Goal: Navigation & Orientation: Understand site structure

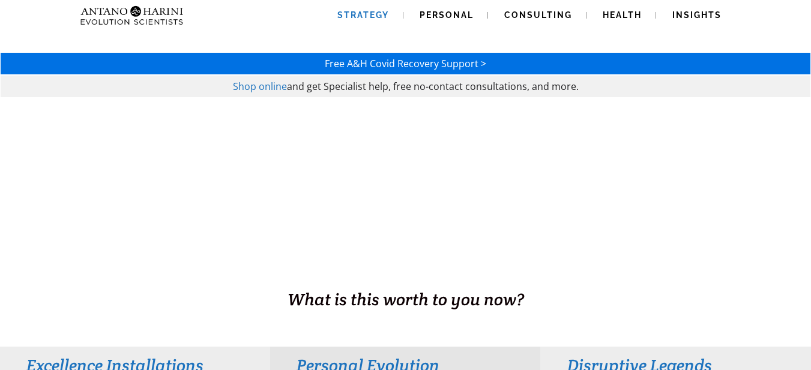
click at [371, 15] on span "Strategy" at bounding box center [363, 15] width 52 height 10
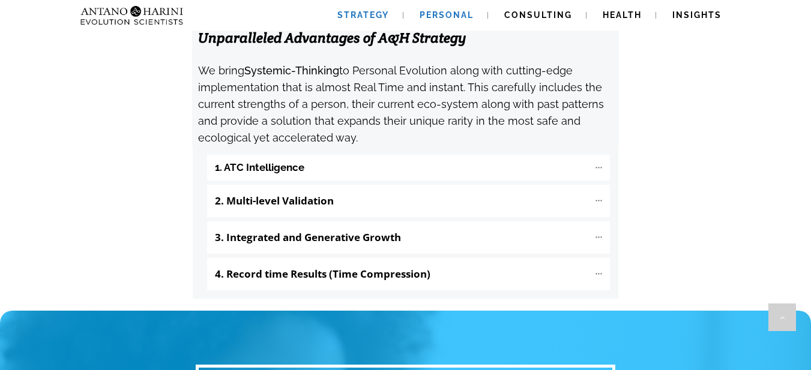
scroll to position [1312, 0]
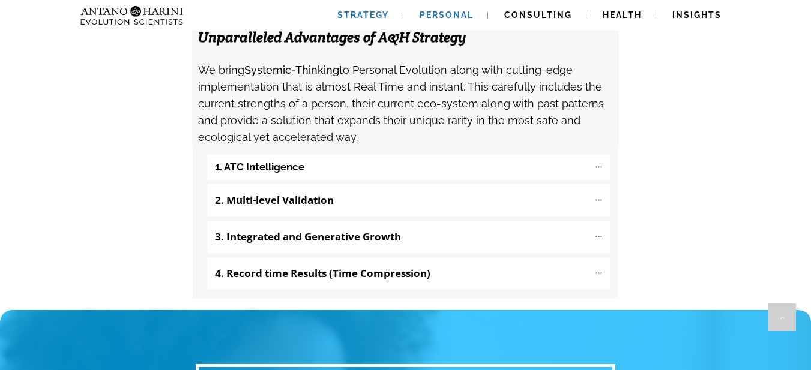
click at [444, 14] on span "Personal" at bounding box center [446, 15] width 54 height 10
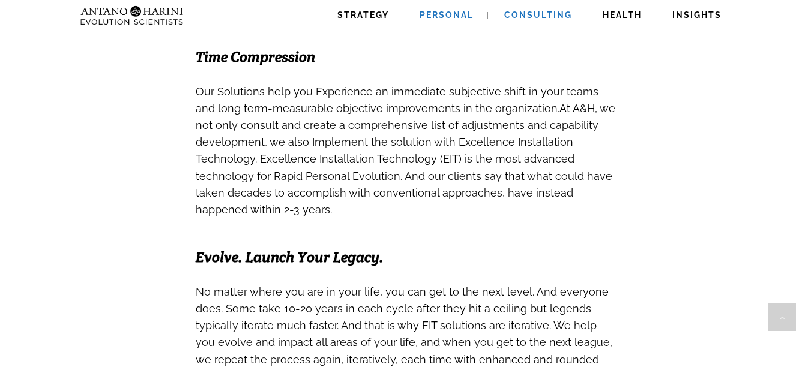
scroll to position [736, 0]
click at [526, 13] on span "Consulting" at bounding box center [538, 15] width 68 height 10
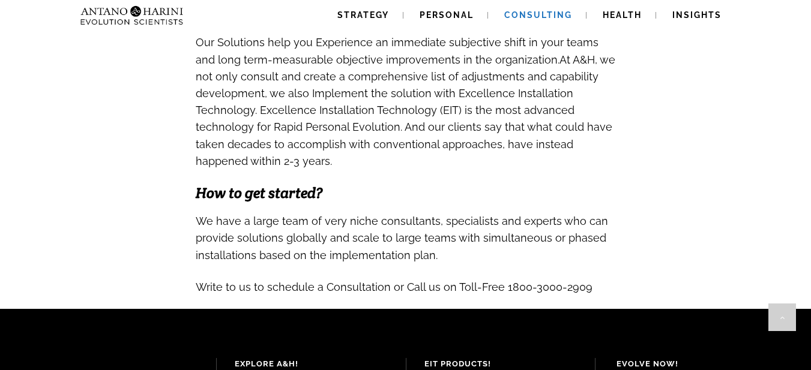
scroll to position [1195, 0]
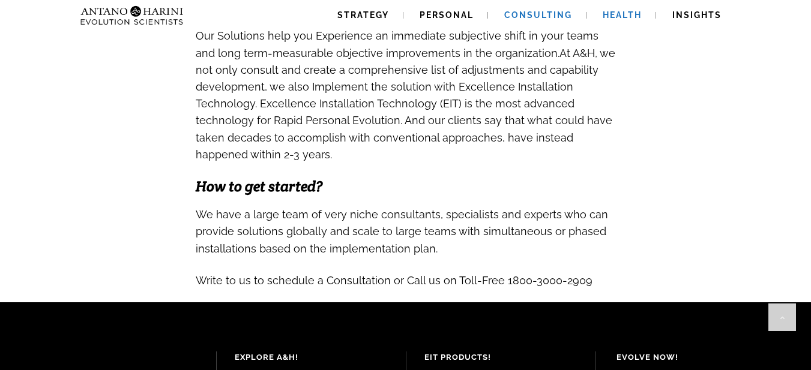
click at [628, 17] on span "Health" at bounding box center [621, 15] width 39 height 10
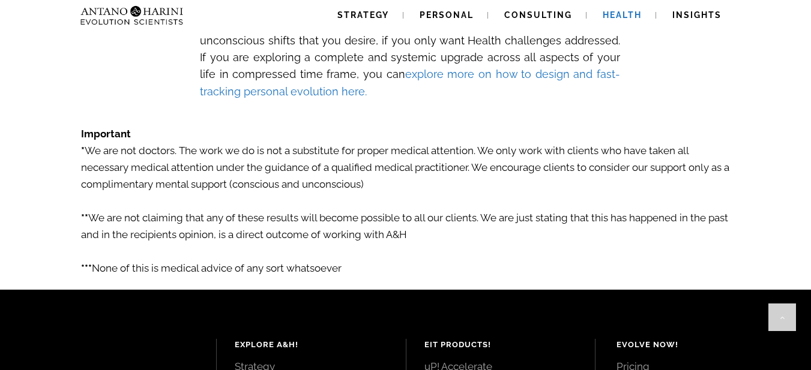
scroll to position [2250, 0]
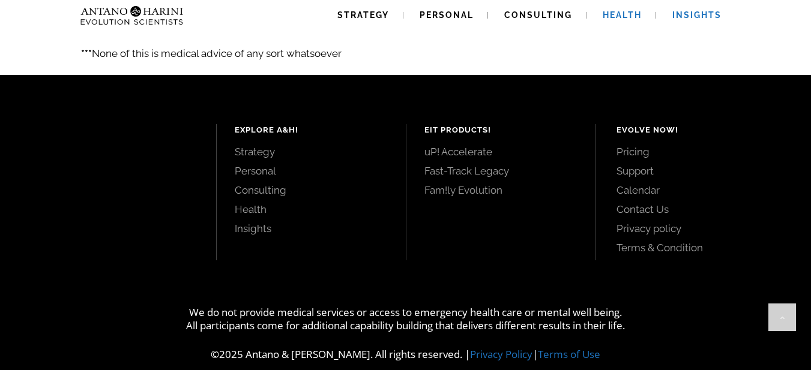
click at [710, 9] on link "Insights" at bounding box center [697, 15] width 78 height 31
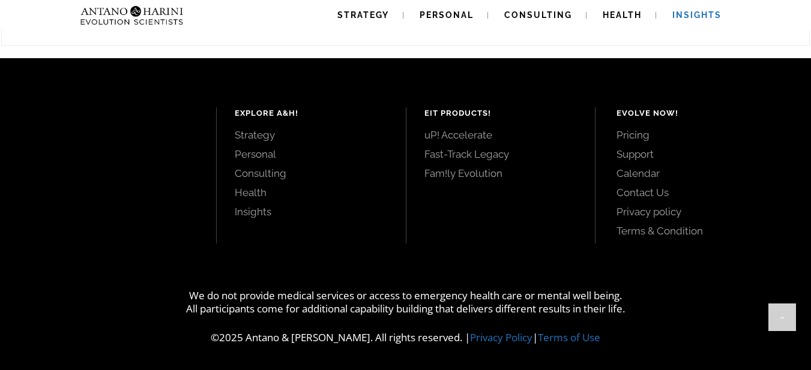
scroll to position [1634, 0]
drag, startPoint x: 190, startPoint y: 24, endPoint x: 80, endPoint y: 14, distance: 110.3
click at [80, 14] on div "Strategy Personal Consulting Health Insights Strategy Personal Consulting Healt…" at bounding box center [406, 15] width 660 height 31
copy link
